Goal: Find specific page/section: Find specific page/section

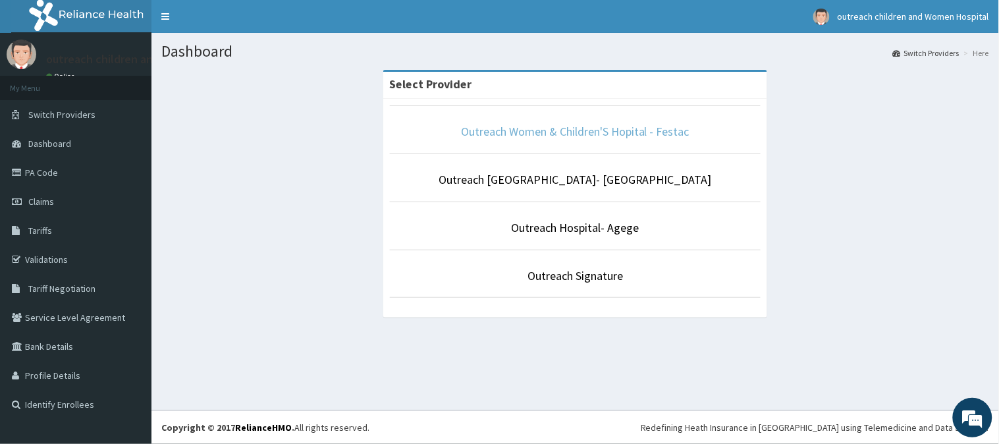
click at [510, 133] on link "Outreach Women & Children'S Hopital - Festac" at bounding box center [575, 131] width 229 height 15
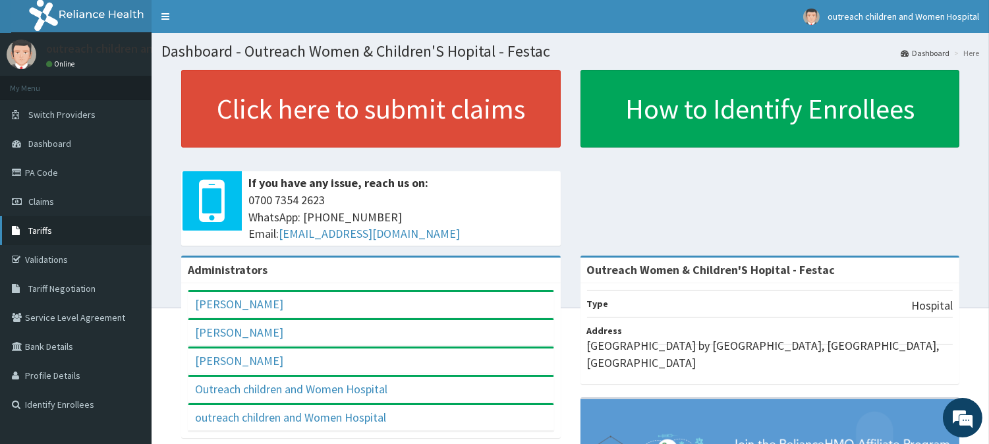
click at [42, 226] on span "Tariffs" at bounding box center [40, 231] width 24 height 12
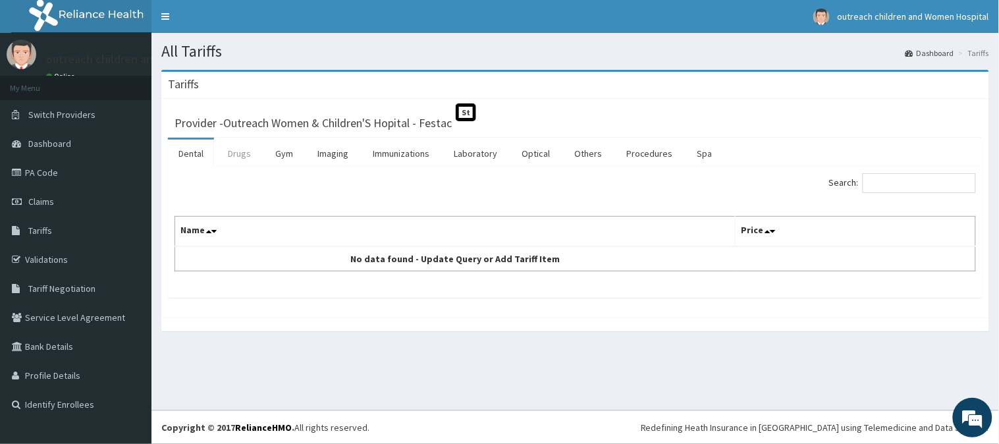
click at [254, 157] on link "Drugs" at bounding box center [239, 154] width 44 height 28
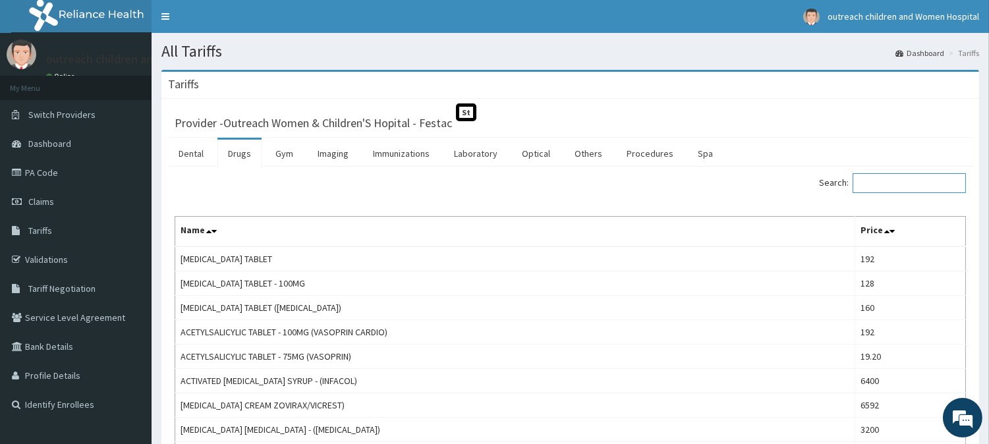
click at [886, 184] on input "Search:" at bounding box center [908, 183] width 113 height 20
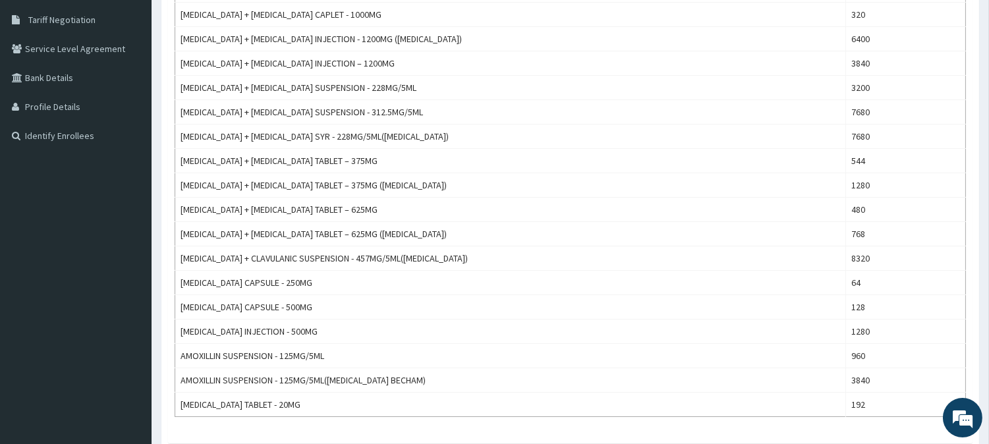
scroll to position [271, 0]
type input "AMOX"
